Goal: Use online tool/utility: Use online tool/utility

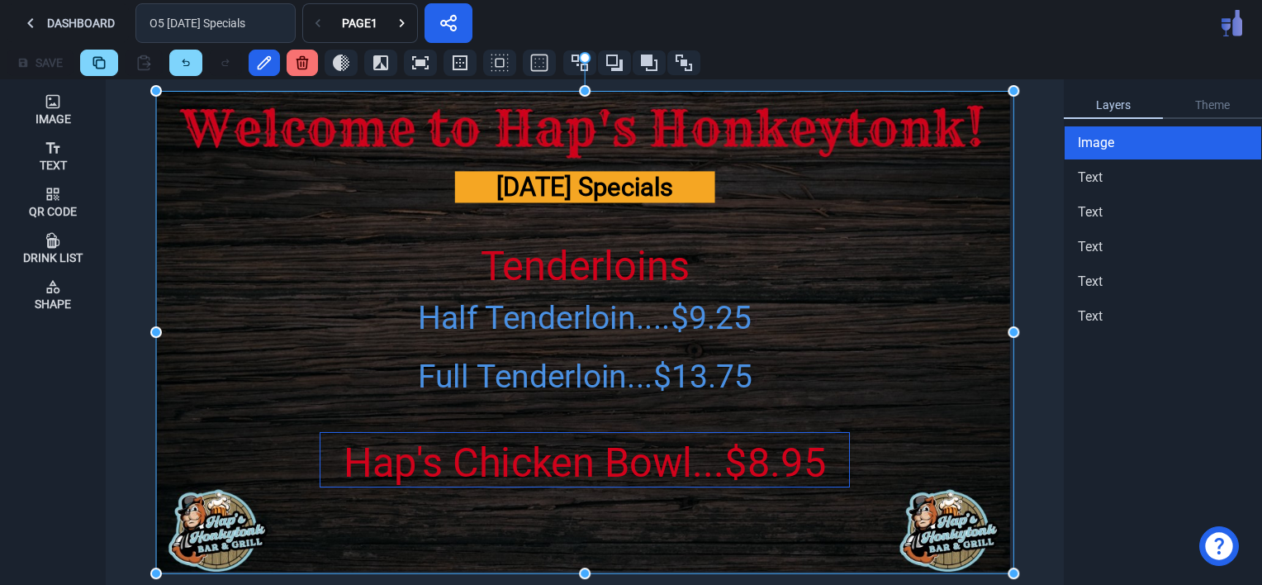
click at [631, 456] on div "Hap's Chicken Bowl...$8.95" at bounding box center [584, 463] width 528 height 60
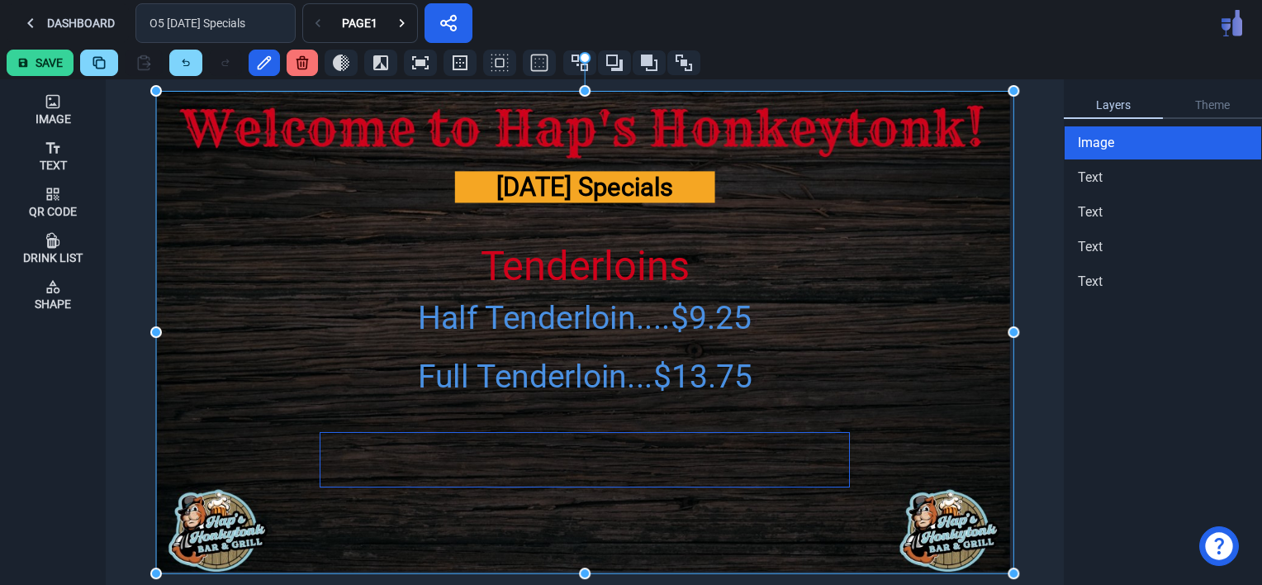
click at [631, 456] on img at bounding box center [584, 332] width 857 height 482
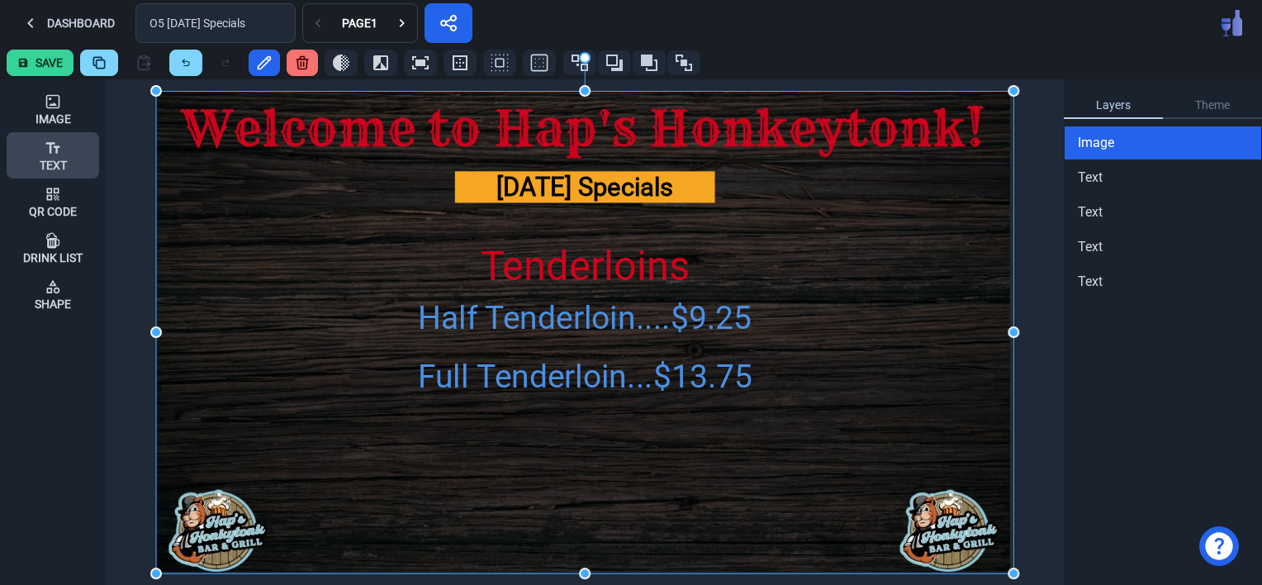
click at [57, 149] on icon at bounding box center [53, 147] width 14 height 11
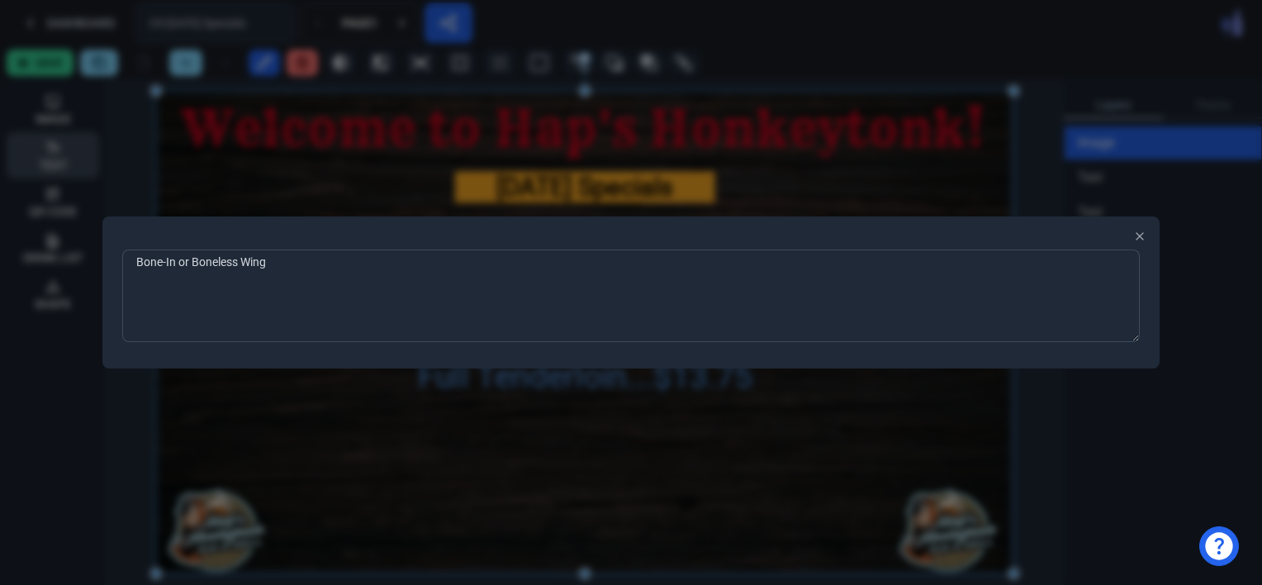
type textarea "Bone-In or Boneless Wings"
click at [311, 459] on div at bounding box center [631, 292] width 1262 height 585
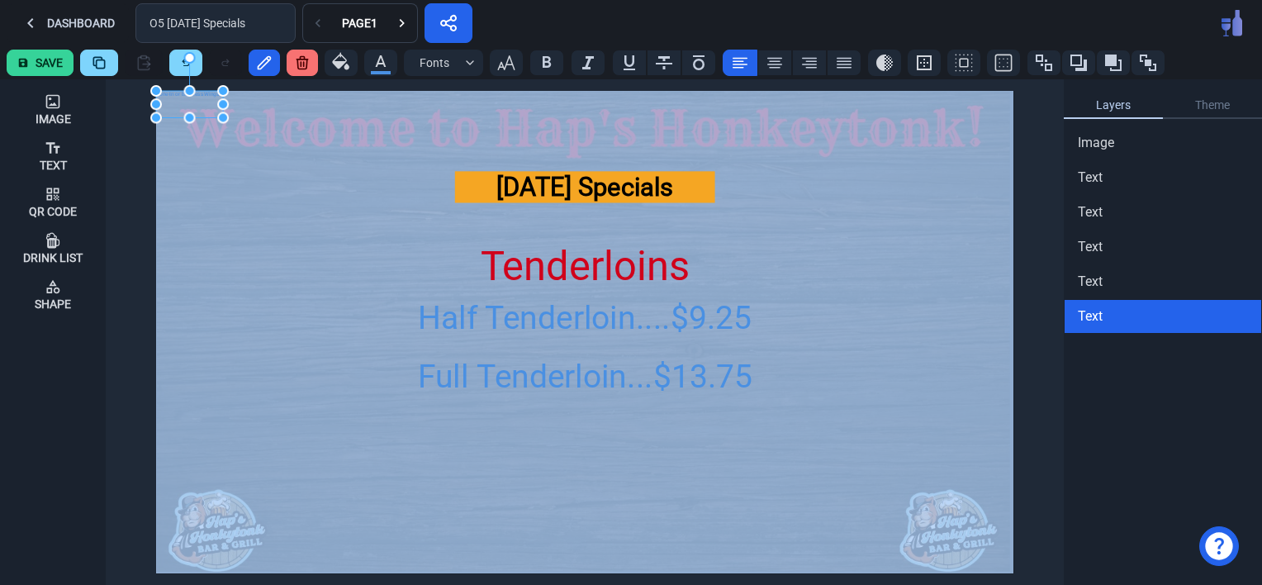
drag, startPoint x: 172, startPoint y: 89, endPoint x: 300, endPoint y: 410, distance: 345.9
click at [300, 410] on div "Image Text Qr Code Drink List Shape [DATE] Specials Tenderloins Half Tenderloin…" at bounding box center [631, 331] width 1262 height 505
drag, startPoint x: 201, startPoint y: 98, endPoint x: 445, endPoint y: 457, distance: 433.9
click at [445, 457] on div "Bone-In or Boneless Wings" at bounding box center [435, 465] width 67 height 26
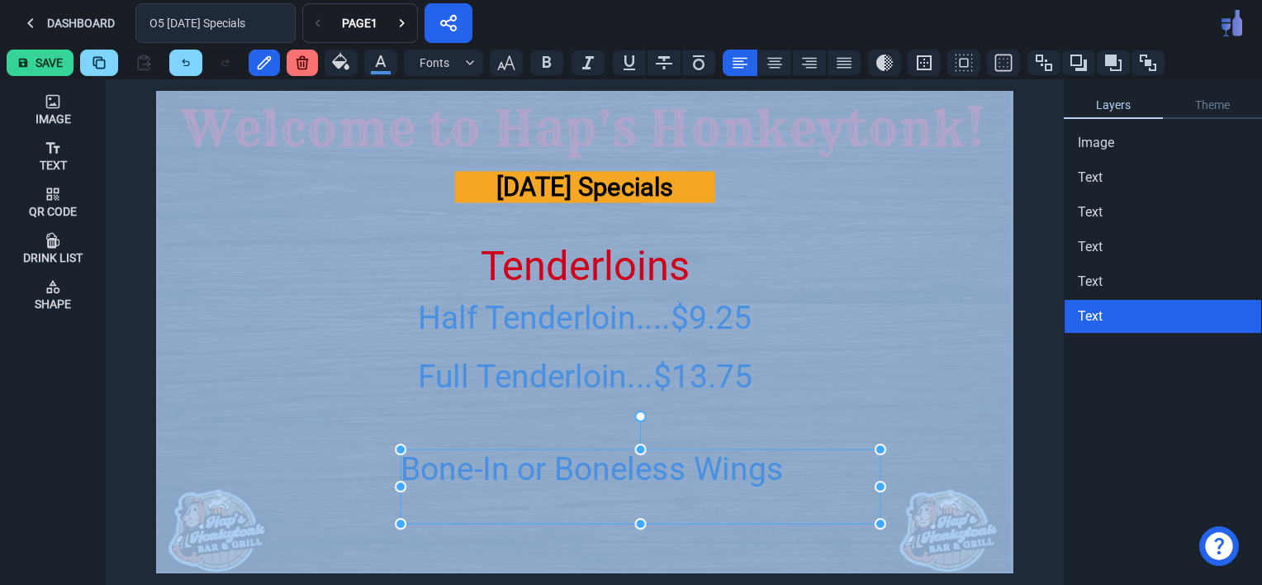
drag, startPoint x: 469, startPoint y: 477, endPoint x: 882, endPoint y: 524, distance: 415.7
click at [501, 66] on icon "button" at bounding box center [505, 62] width 17 height 15
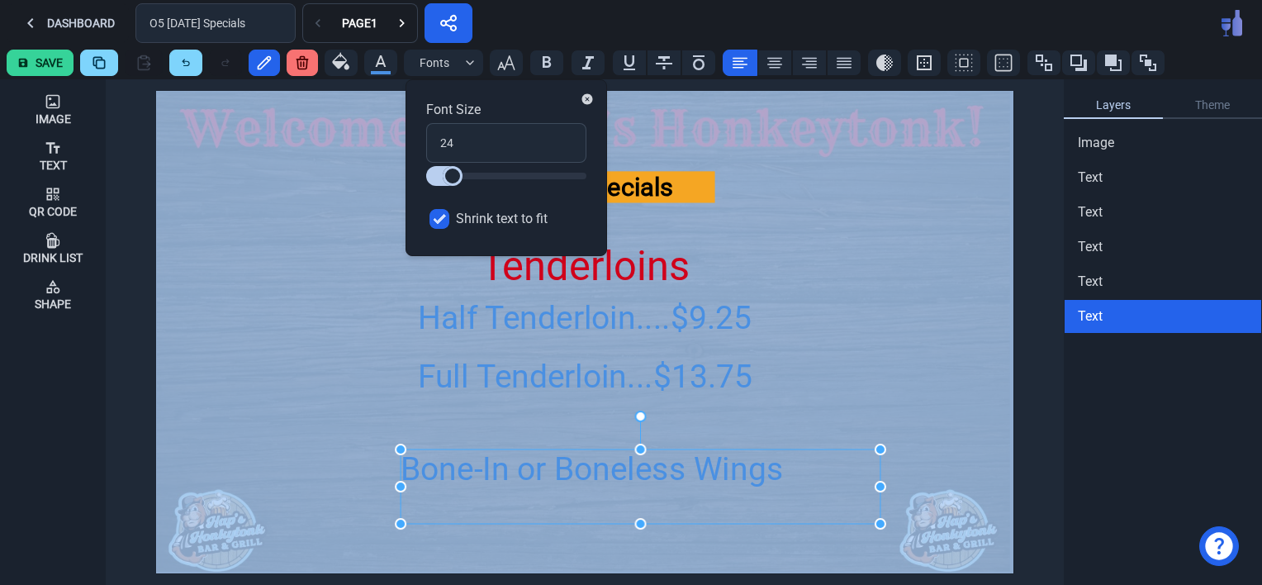
click at [435, 215] on input "Shrink text to fit" at bounding box center [439, 219] width 20 height 20
checkbox input "false"
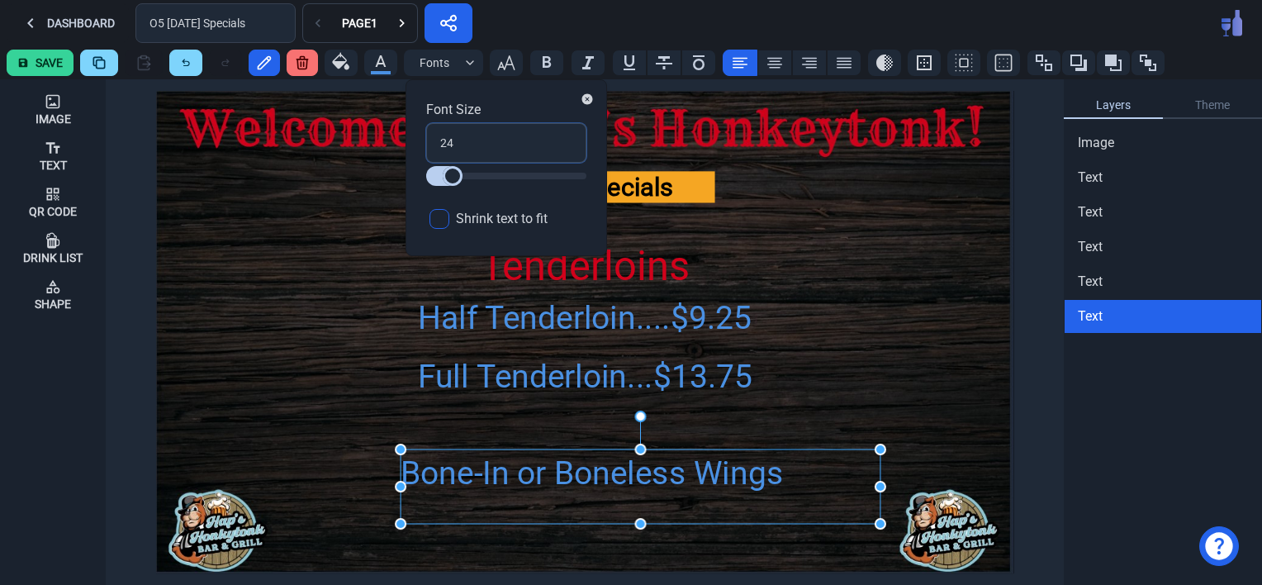
drag, startPoint x: 453, startPoint y: 142, endPoint x: 420, endPoint y: 155, distance: 35.6
click at [420, 155] on div "Font Size 24 Shrink text to fit" at bounding box center [507, 167] width 202 height 177
type input "3"
type input "30"
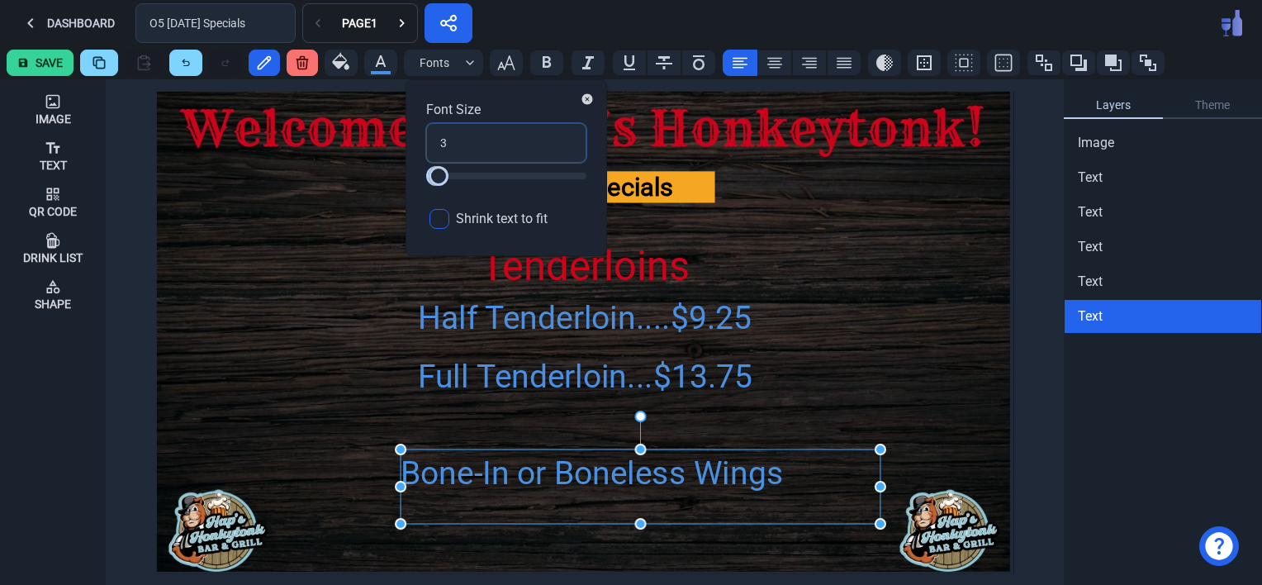
type input "30"
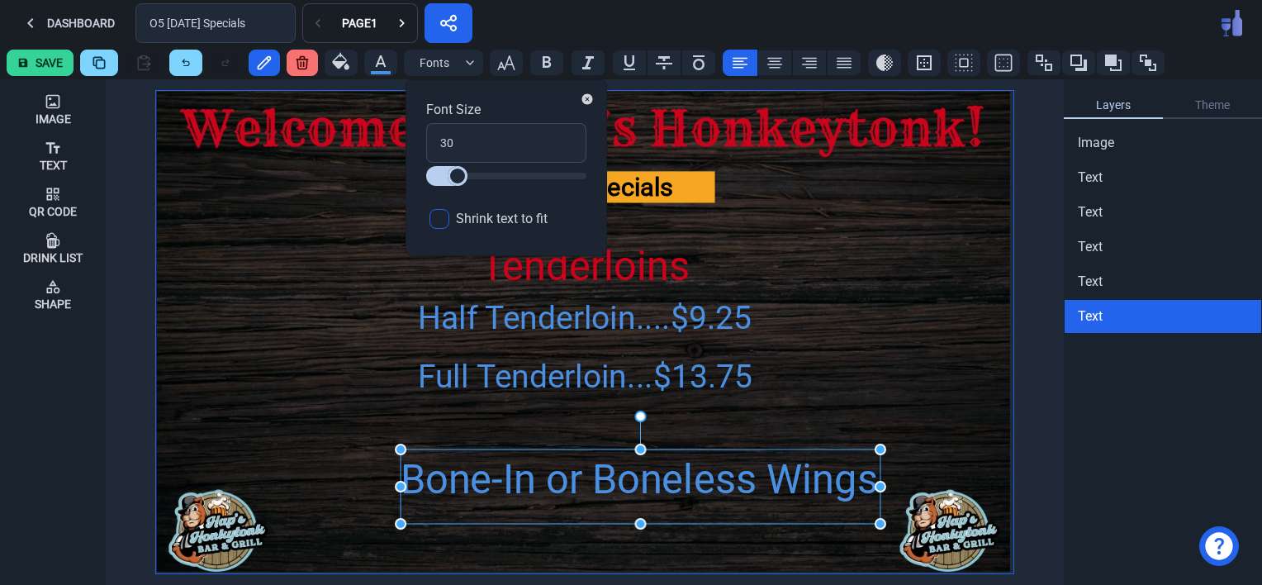
click at [270, 282] on img at bounding box center [584, 332] width 857 height 482
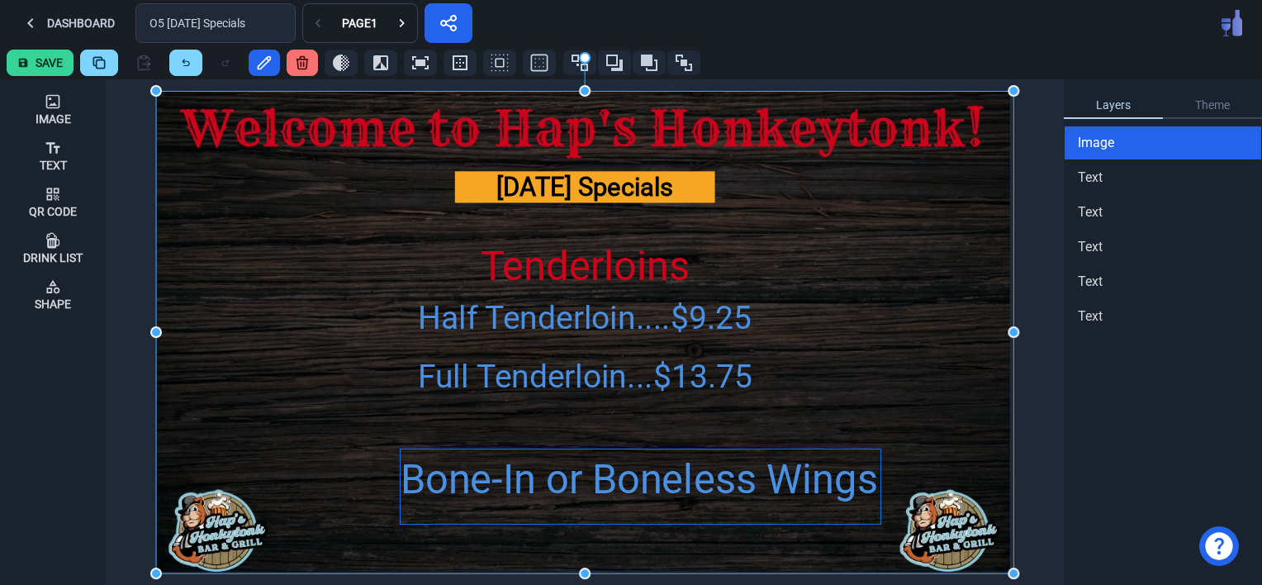
click at [679, 504] on div "Bone-In or Boneless Wings" at bounding box center [641, 479] width 480 height 60
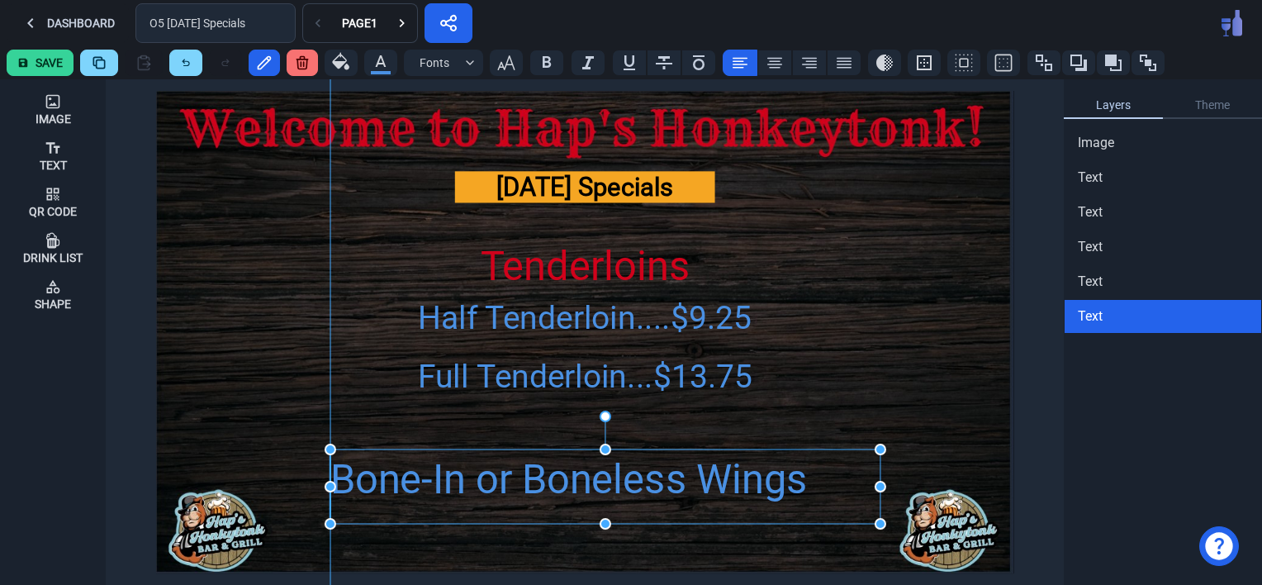
drag, startPoint x: 402, startPoint y: 486, endPoint x: 328, endPoint y: 489, distance: 74.4
click at [773, 56] on icon at bounding box center [775, 63] width 20 height 20
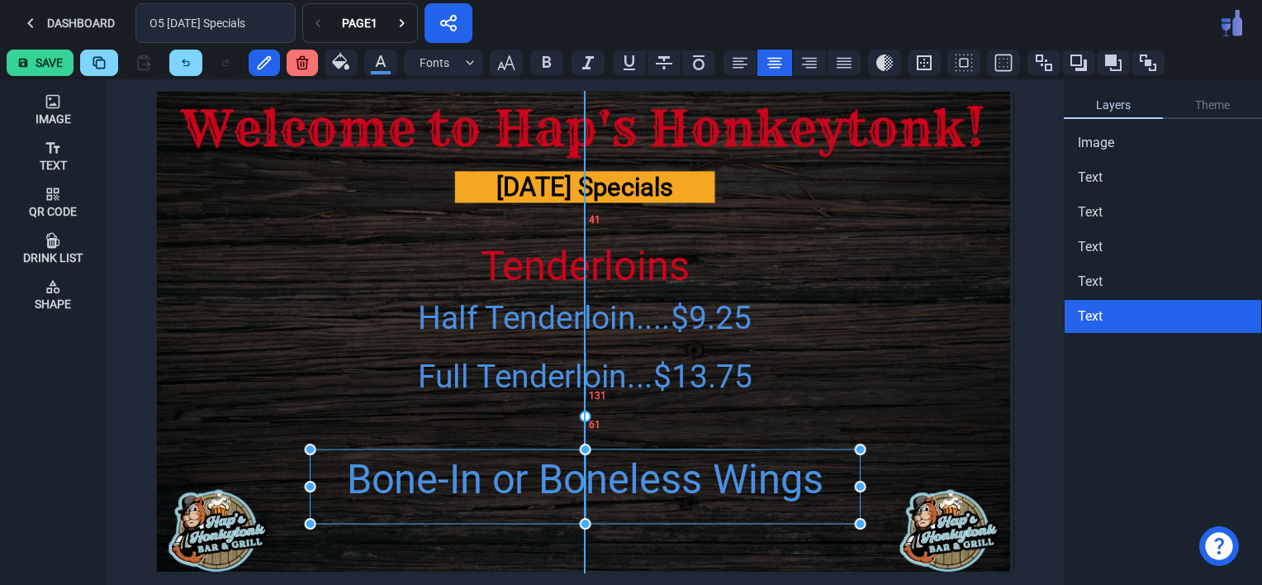
drag, startPoint x: 660, startPoint y: 474, endPoint x: 641, endPoint y: 474, distance: 19.0
click at [641, 474] on div "Bone-In or Boneless Wings" at bounding box center [585, 479] width 550 height 60
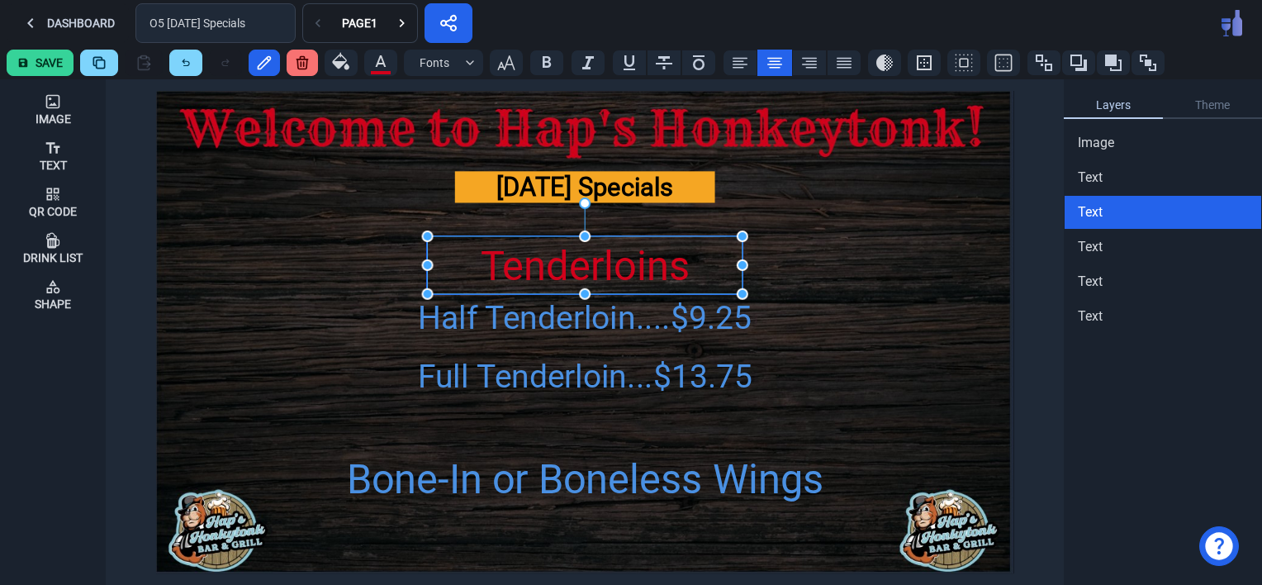
click at [586, 268] on div "Tenderloins" at bounding box center [584, 266] width 315 height 60
click at [502, 59] on icon "button" at bounding box center [506, 63] width 20 height 20
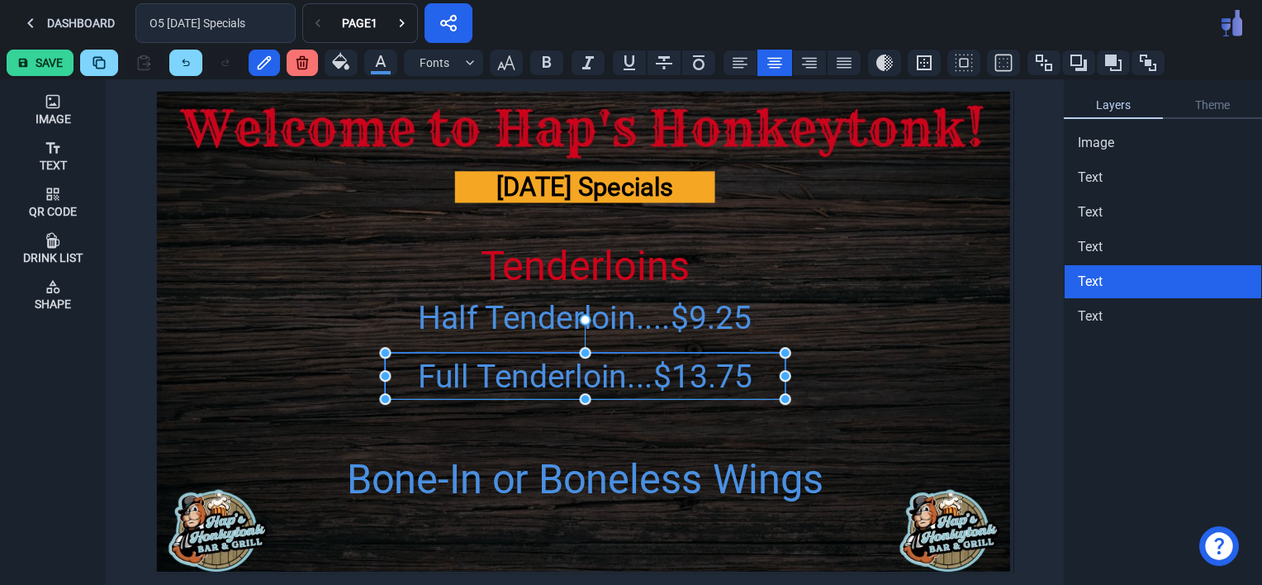
click at [501, 377] on div "Full Tenderloin...$13.75" at bounding box center [585, 377] width 400 height 48
click at [506, 63] on icon "button" at bounding box center [506, 63] width 20 height 20
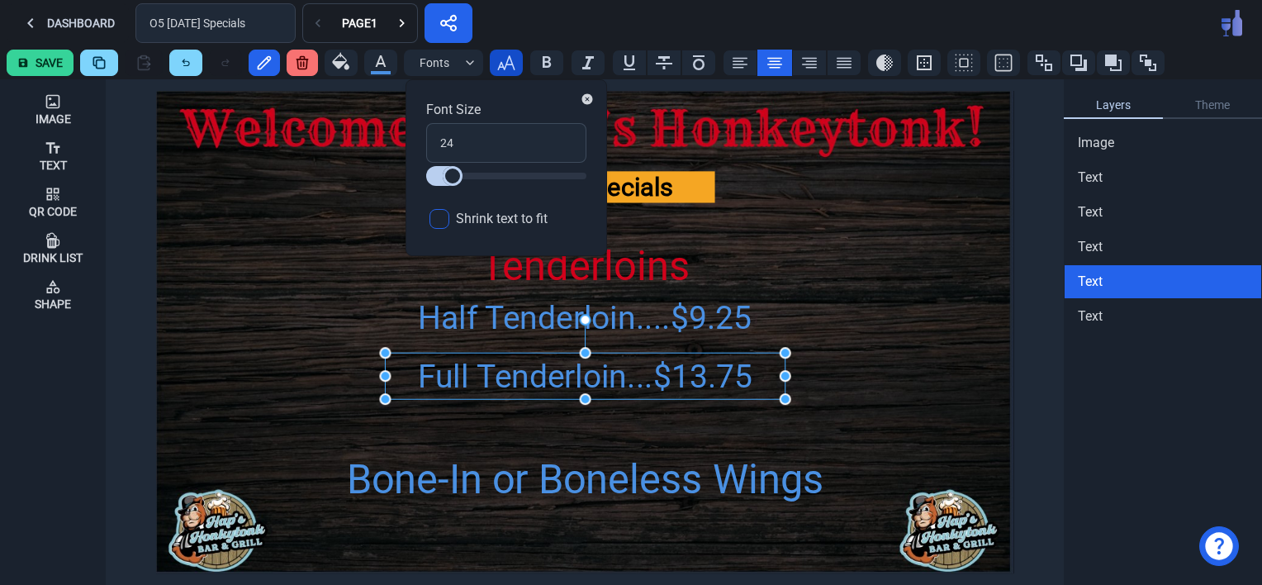
click at [506, 63] on icon "button" at bounding box center [506, 63] width 20 height 20
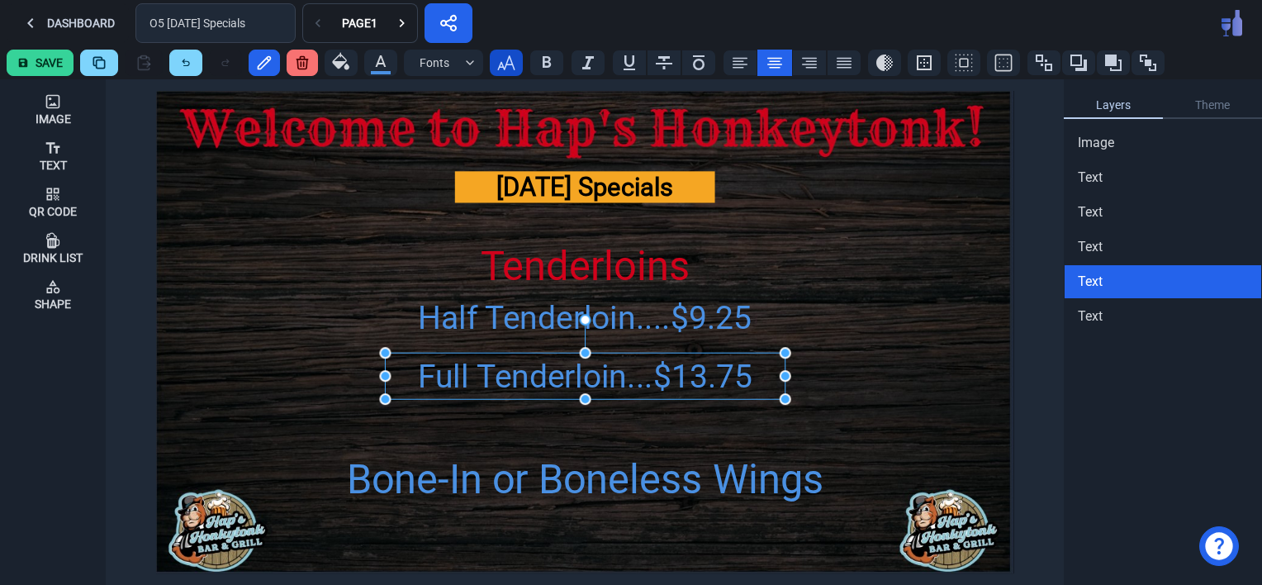
click at [499, 73] on button "button" at bounding box center [506, 63] width 33 height 26
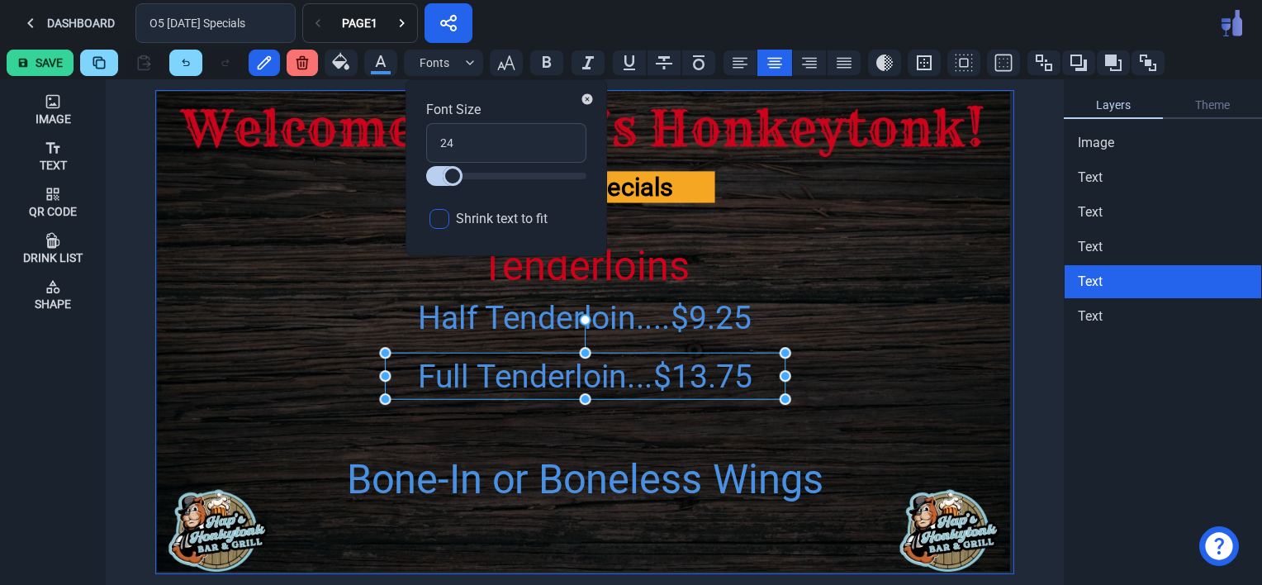
click at [322, 273] on img at bounding box center [584, 332] width 857 height 482
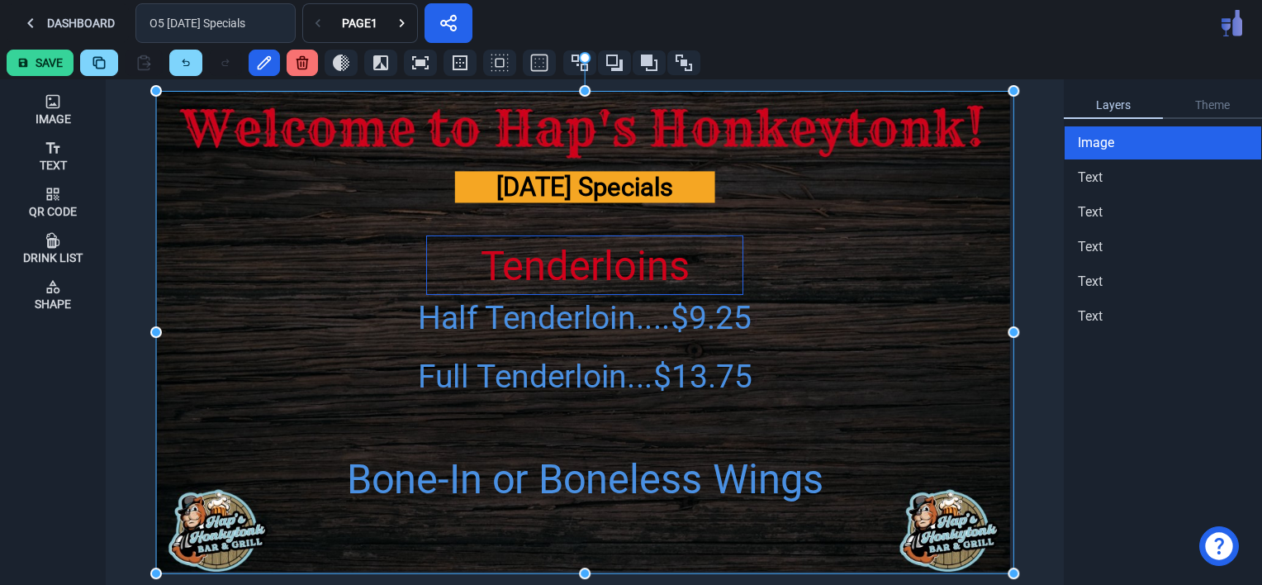
click at [522, 278] on div "Tenderloins" at bounding box center [584, 266] width 315 height 60
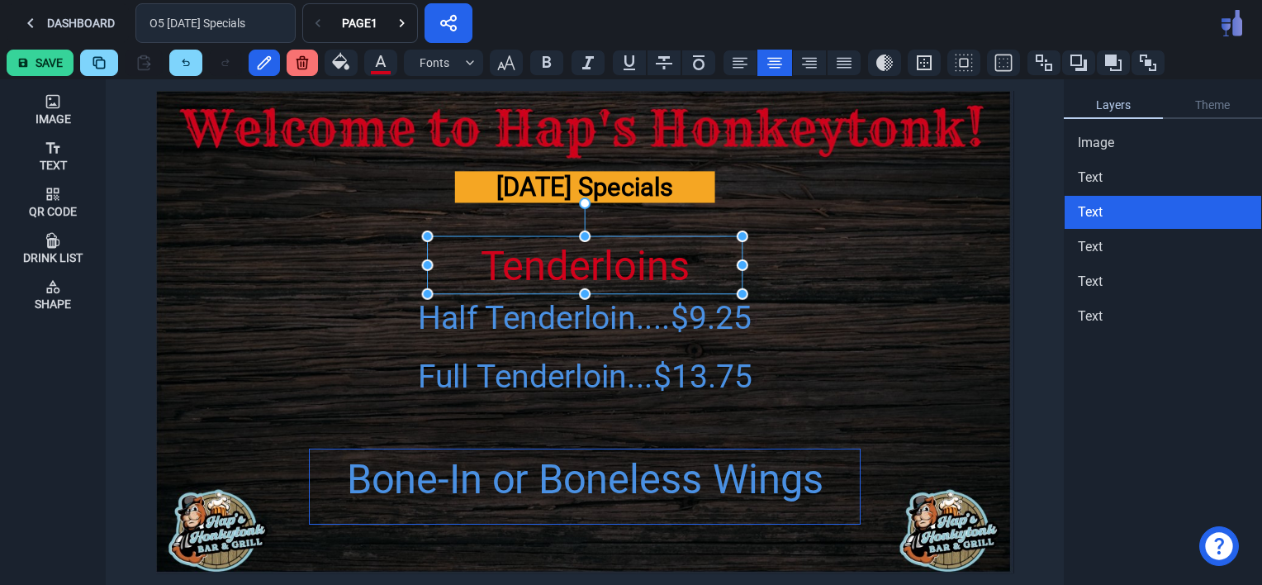
click at [542, 482] on div "Bone-In or Boneless Wings" at bounding box center [585, 479] width 550 height 60
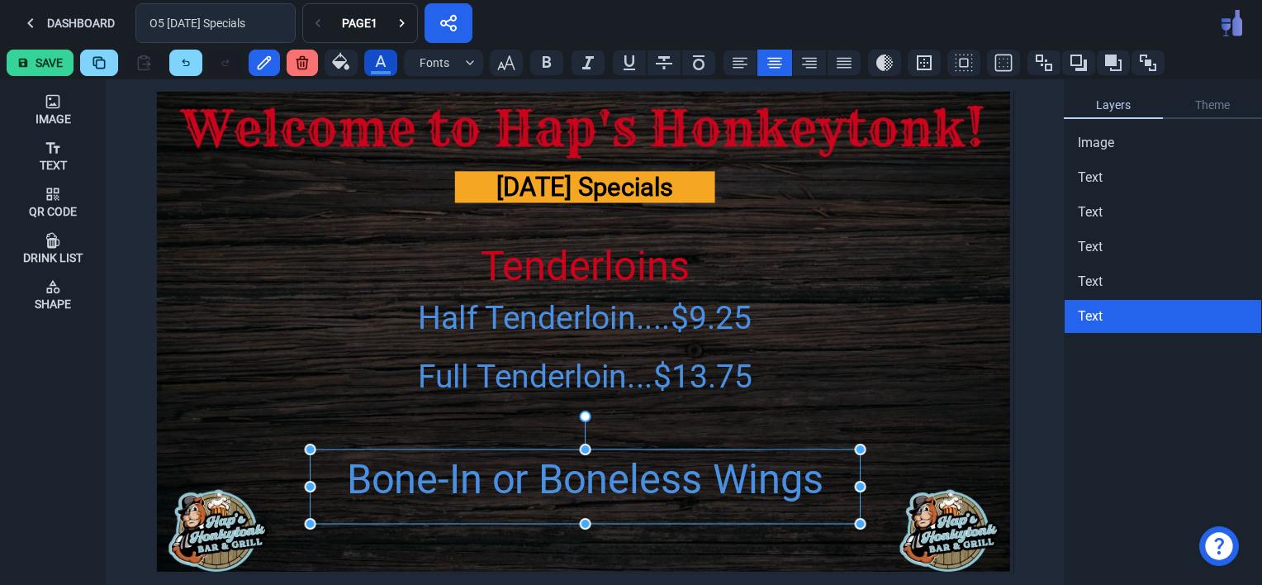
click at [380, 56] on icon "button" at bounding box center [381, 61] width 20 height 20
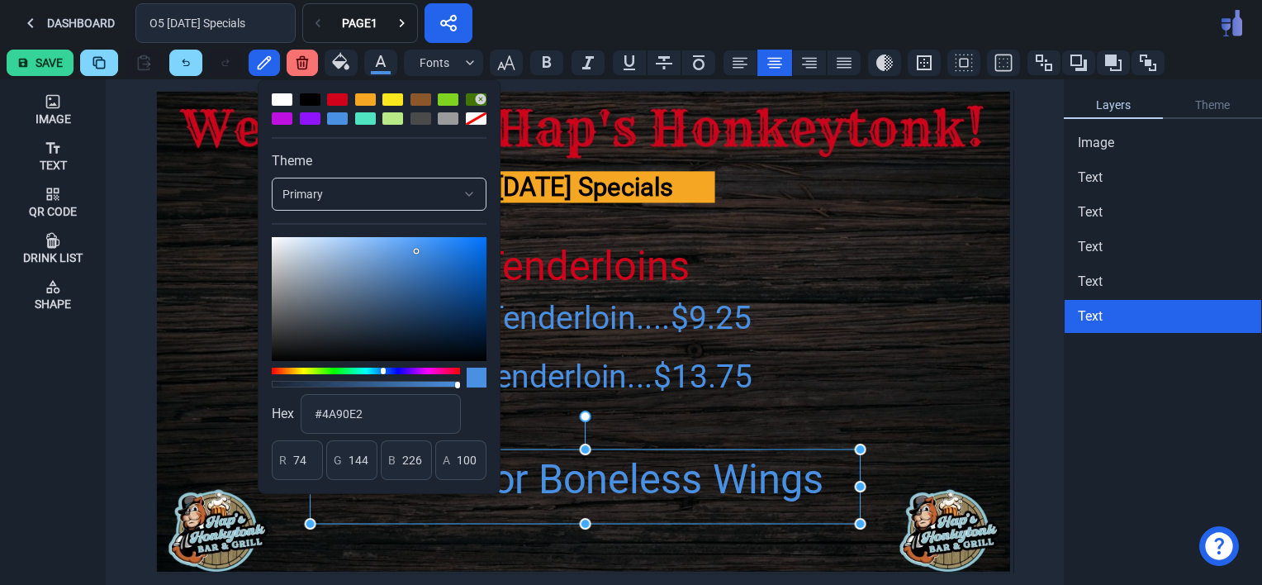
click at [334, 96] on div at bounding box center [337, 99] width 21 height 12
type input "208"
type input "2"
type input "27"
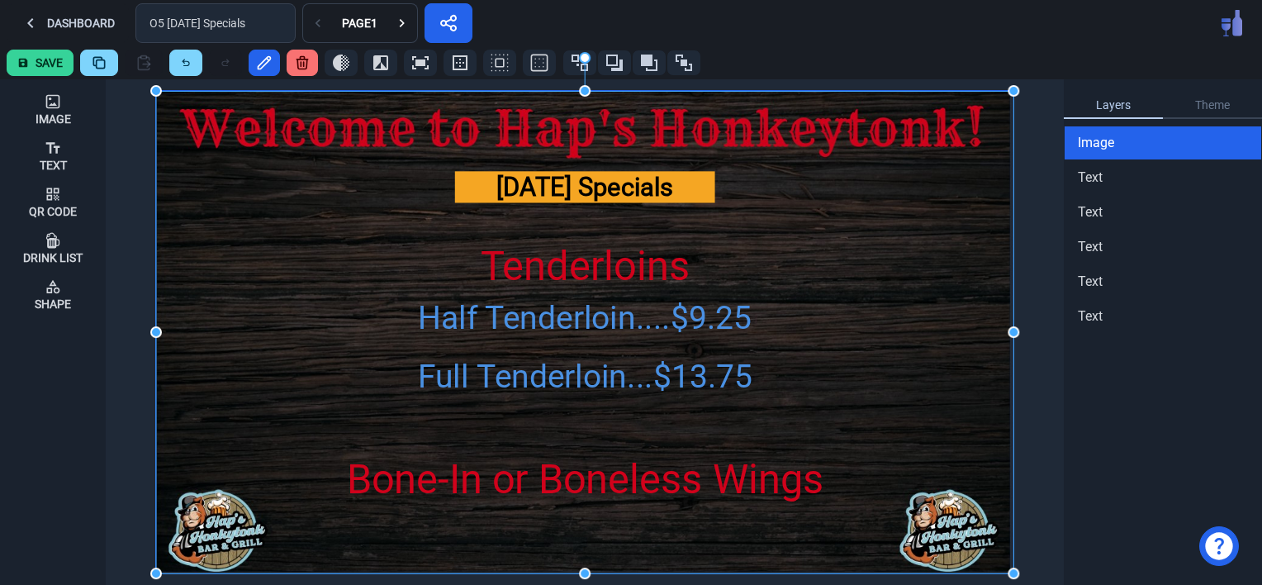
click at [863, 278] on img at bounding box center [584, 332] width 857 height 482
click at [327, 328] on img at bounding box center [584, 332] width 857 height 482
click at [38, 54] on button "Save" at bounding box center [40, 63] width 67 height 26
